Goal: Task Accomplishment & Management: Manage account settings

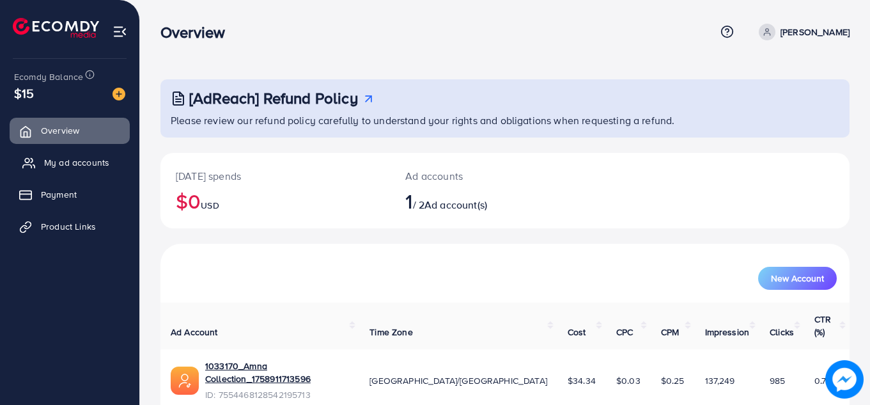
click at [110, 163] on link "My ad accounts" at bounding box center [70, 163] width 120 height 26
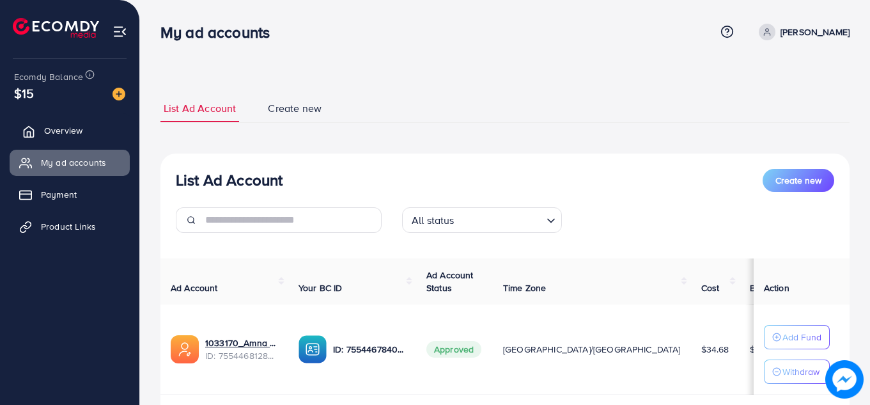
click at [62, 137] on span "Overview" at bounding box center [63, 130] width 38 height 13
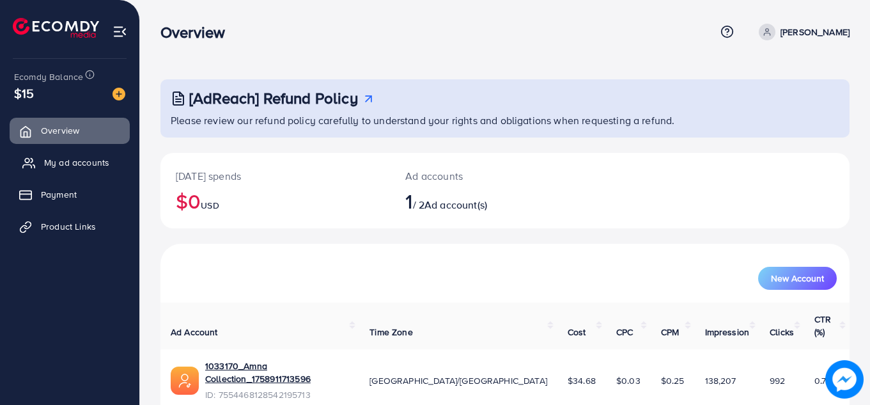
click at [69, 160] on span "My ad accounts" at bounding box center [76, 162] width 65 height 13
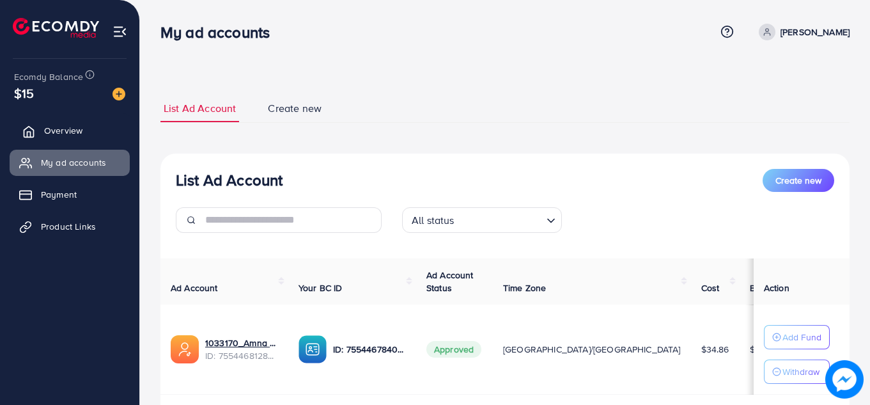
click at [65, 127] on span "Overview" at bounding box center [63, 130] width 38 height 13
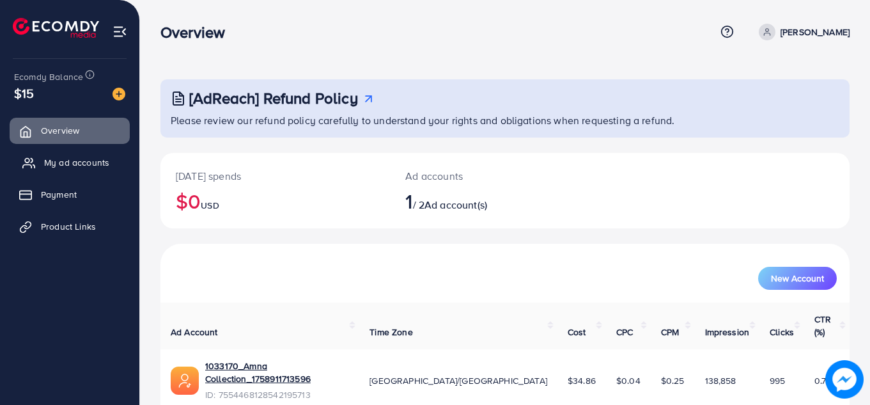
click at [70, 160] on span "My ad accounts" at bounding box center [76, 162] width 65 height 13
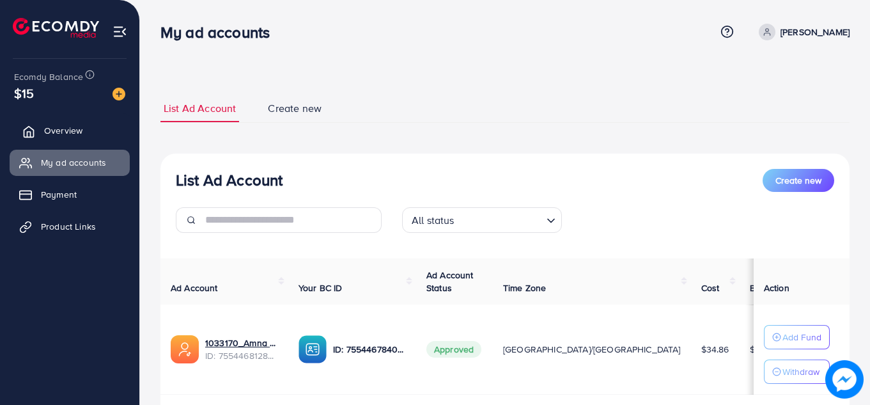
click at [84, 141] on link "Overview" at bounding box center [70, 131] width 120 height 26
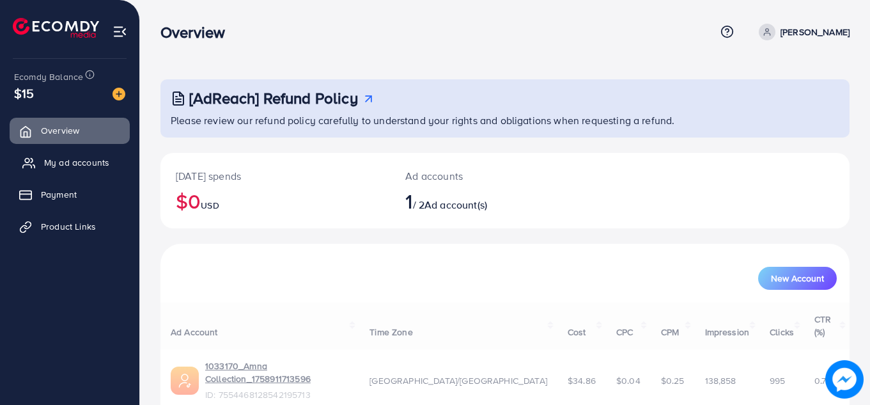
click at [86, 170] on link "My ad accounts" at bounding box center [70, 163] width 120 height 26
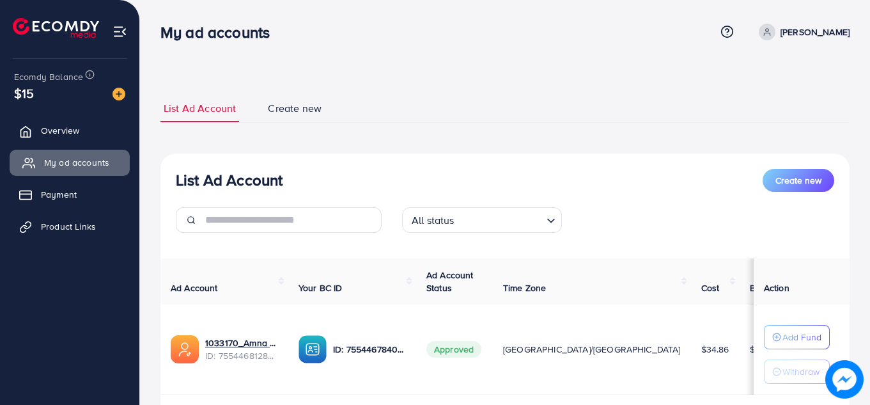
scroll to position [82, 0]
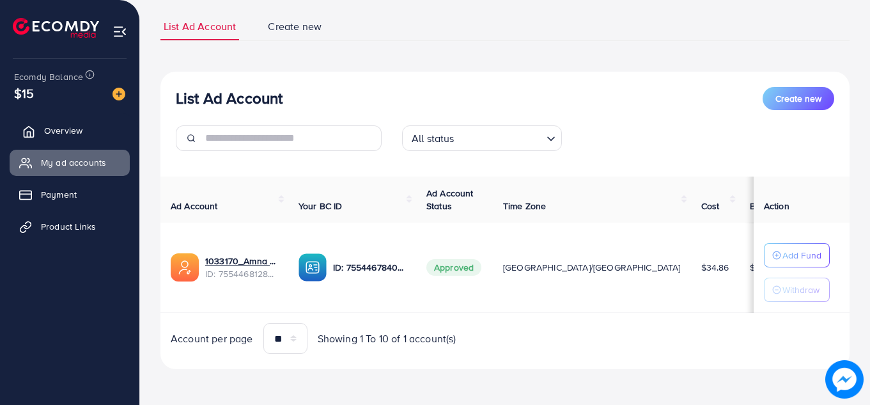
click at [58, 129] on span "Overview" at bounding box center [63, 130] width 38 height 13
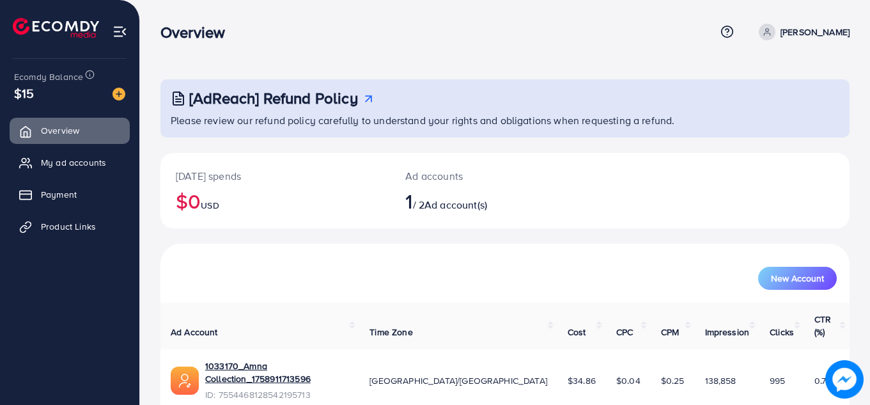
scroll to position [35, 0]
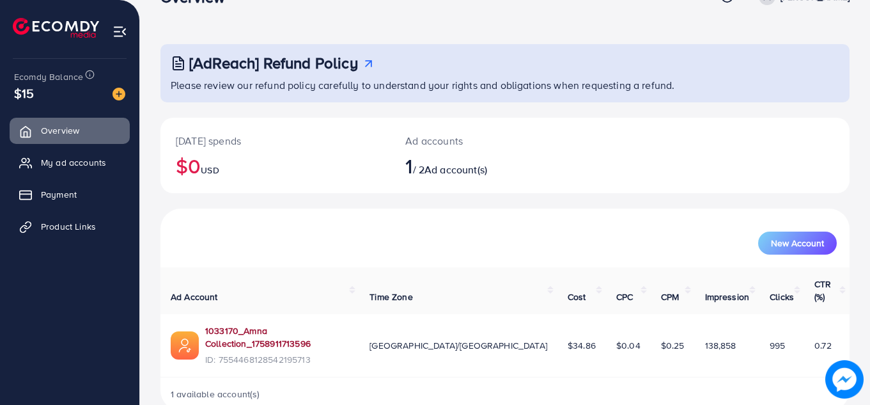
click at [287, 324] on link "1033170_Amna Collection_1758911713596" at bounding box center [277, 337] width 144 height 26
click at [77, 191] on span "Payment" at bounding box center [62, 194] width 36 height 13
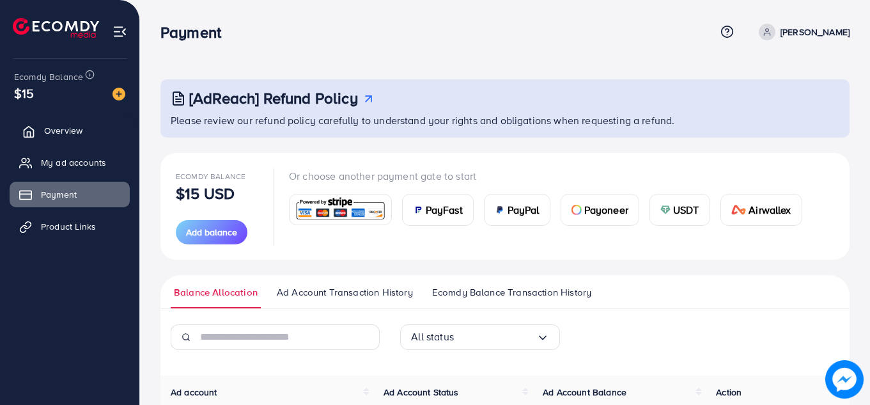
click at [68, 136] on span "Overview" at bounding box center [63, 130] width 38 height 13
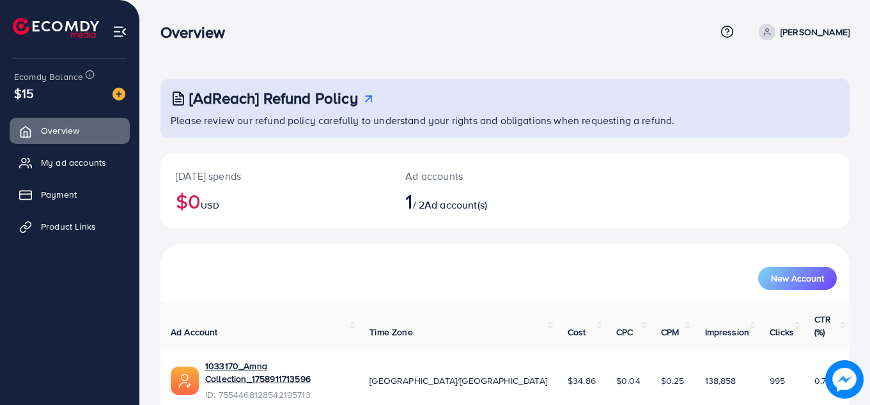
scroll to position [35, 0]
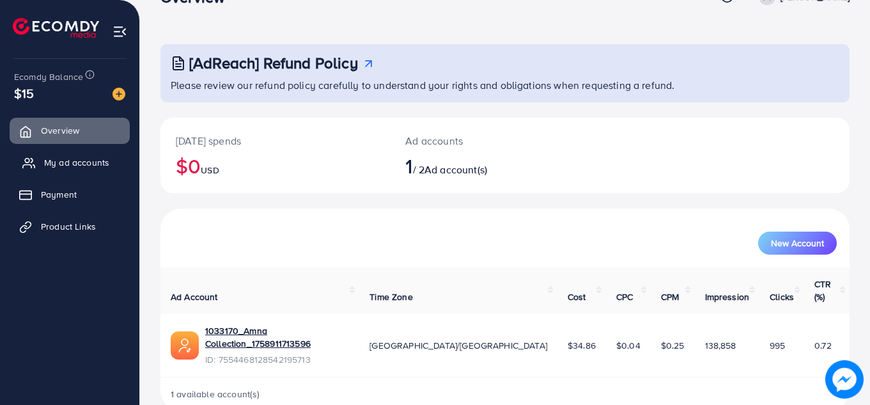
click at [90, 166] on span "My ad accounts" at bounding box center [76, 162] width 65 height 13
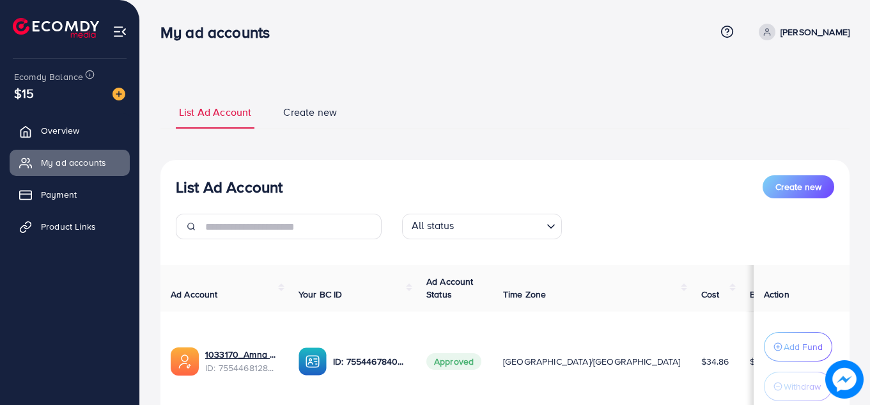
scroll to position [99, 0]
